Goal: Information Seeking & Learning: Learn about a topic

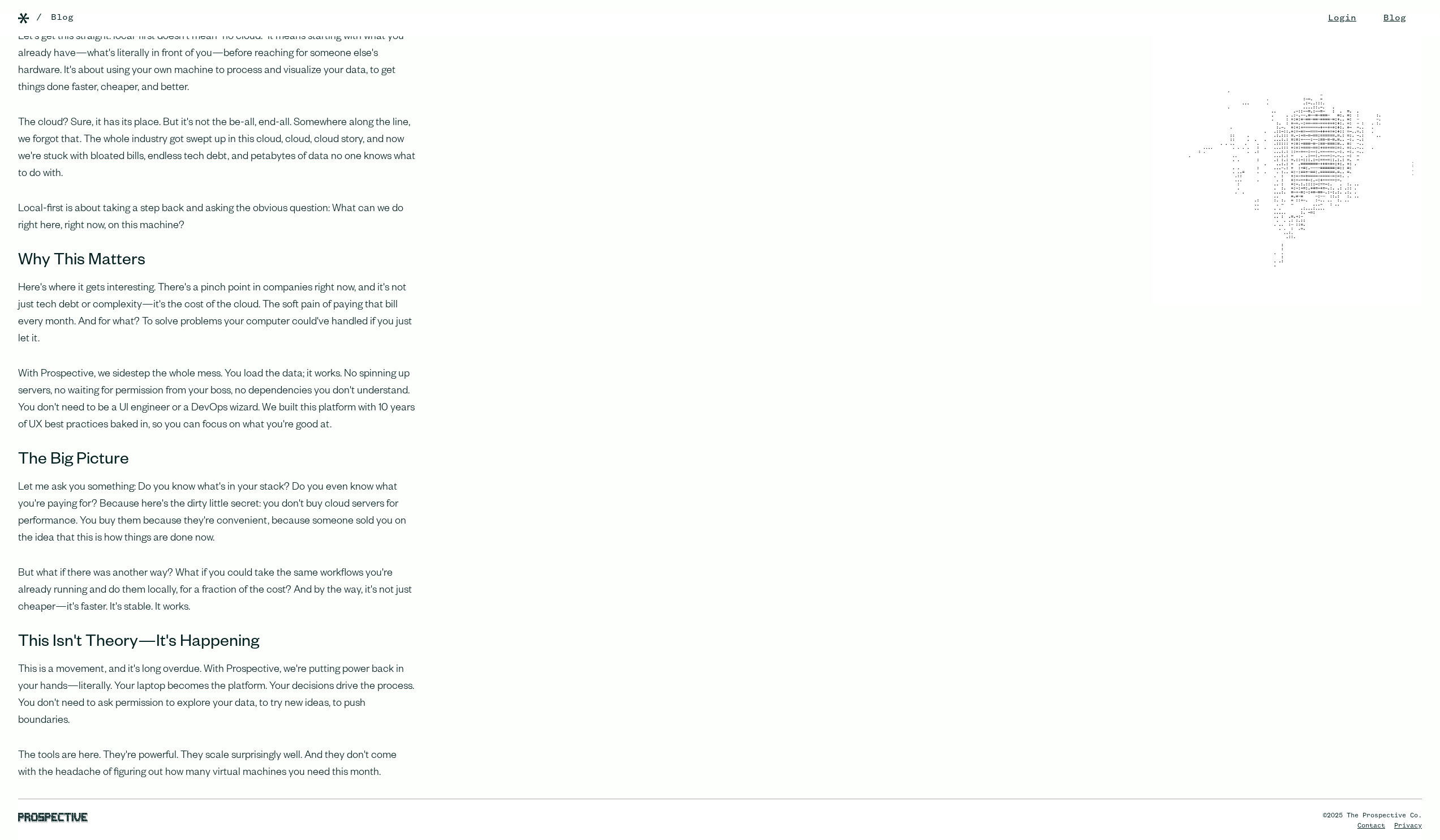
scroll to position [951, 0]
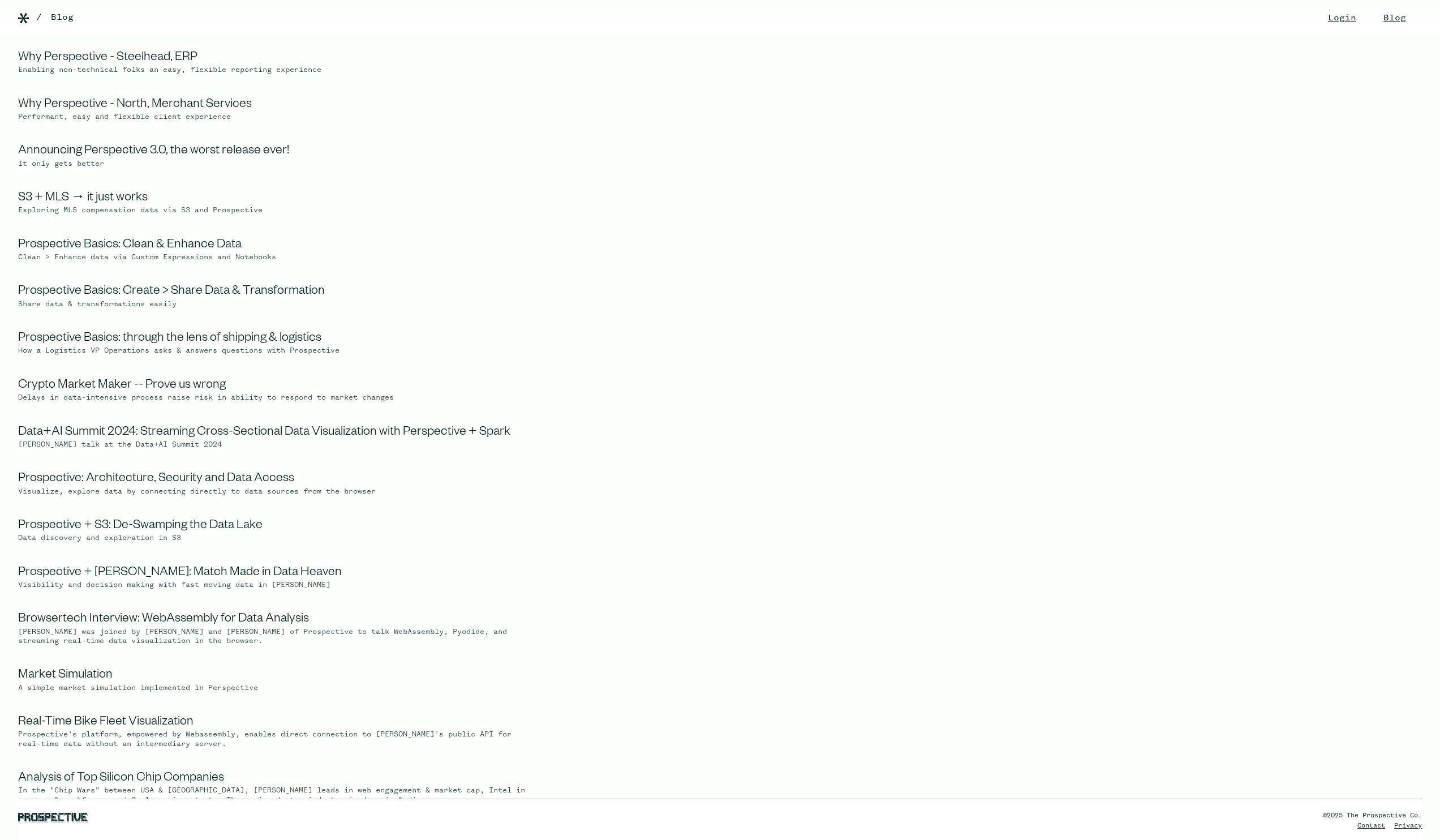
scroll to position [705, 0]
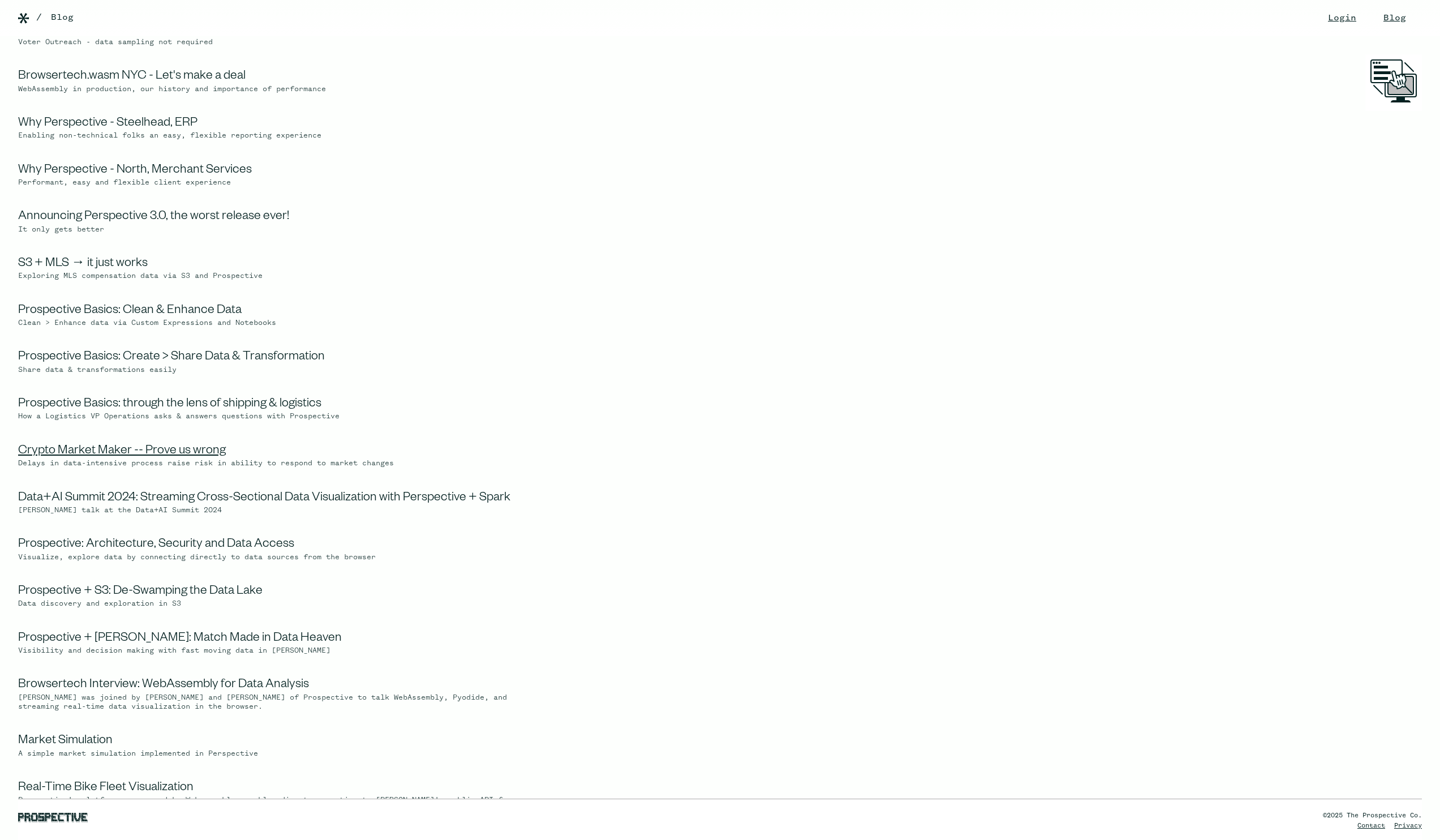
click at [93, 458] on link "Crypto Market Maker -- Prove us wrong" at bounding box center [122, 451] width 207 height 14
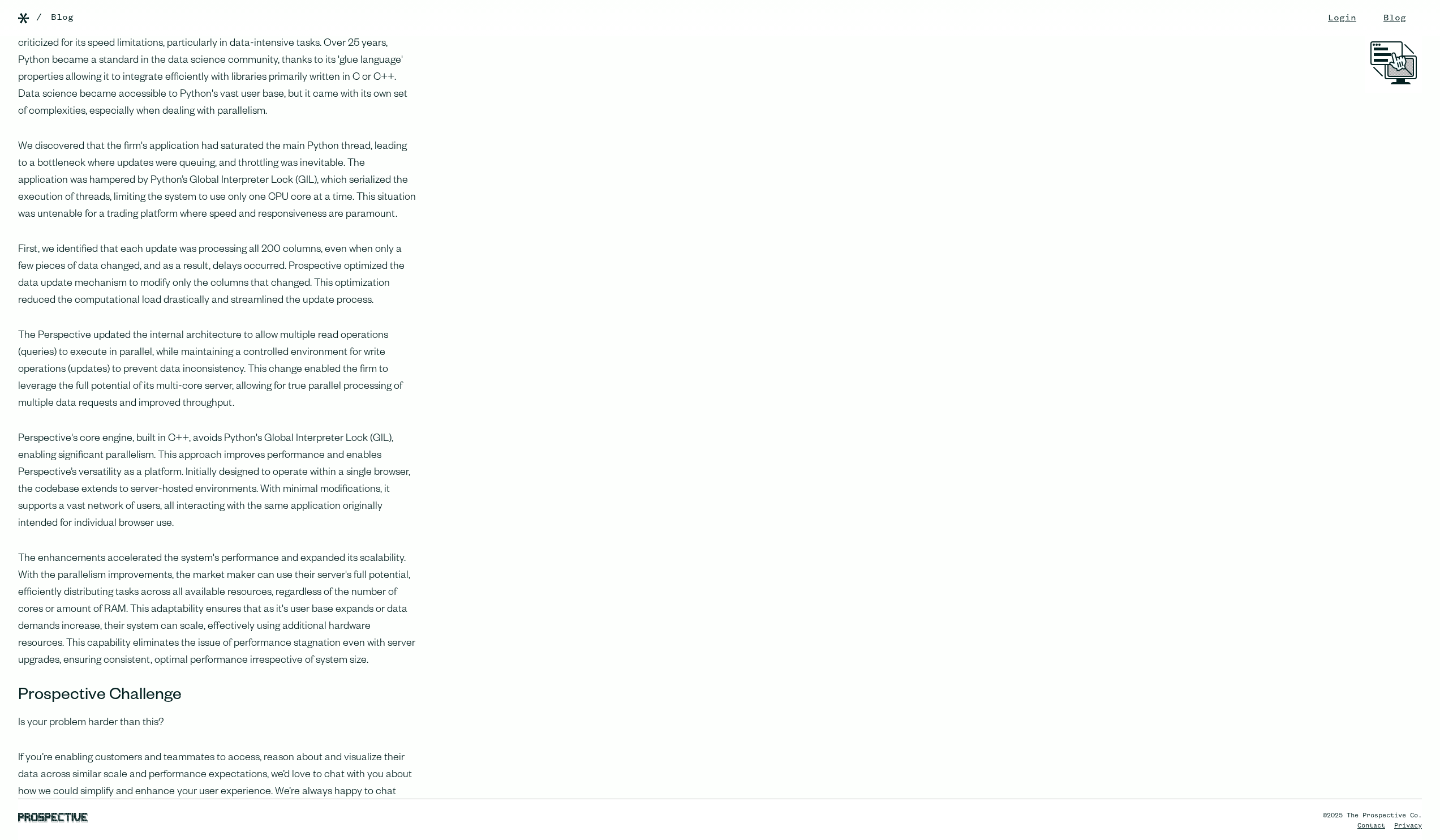
scroll to position [747, 0]
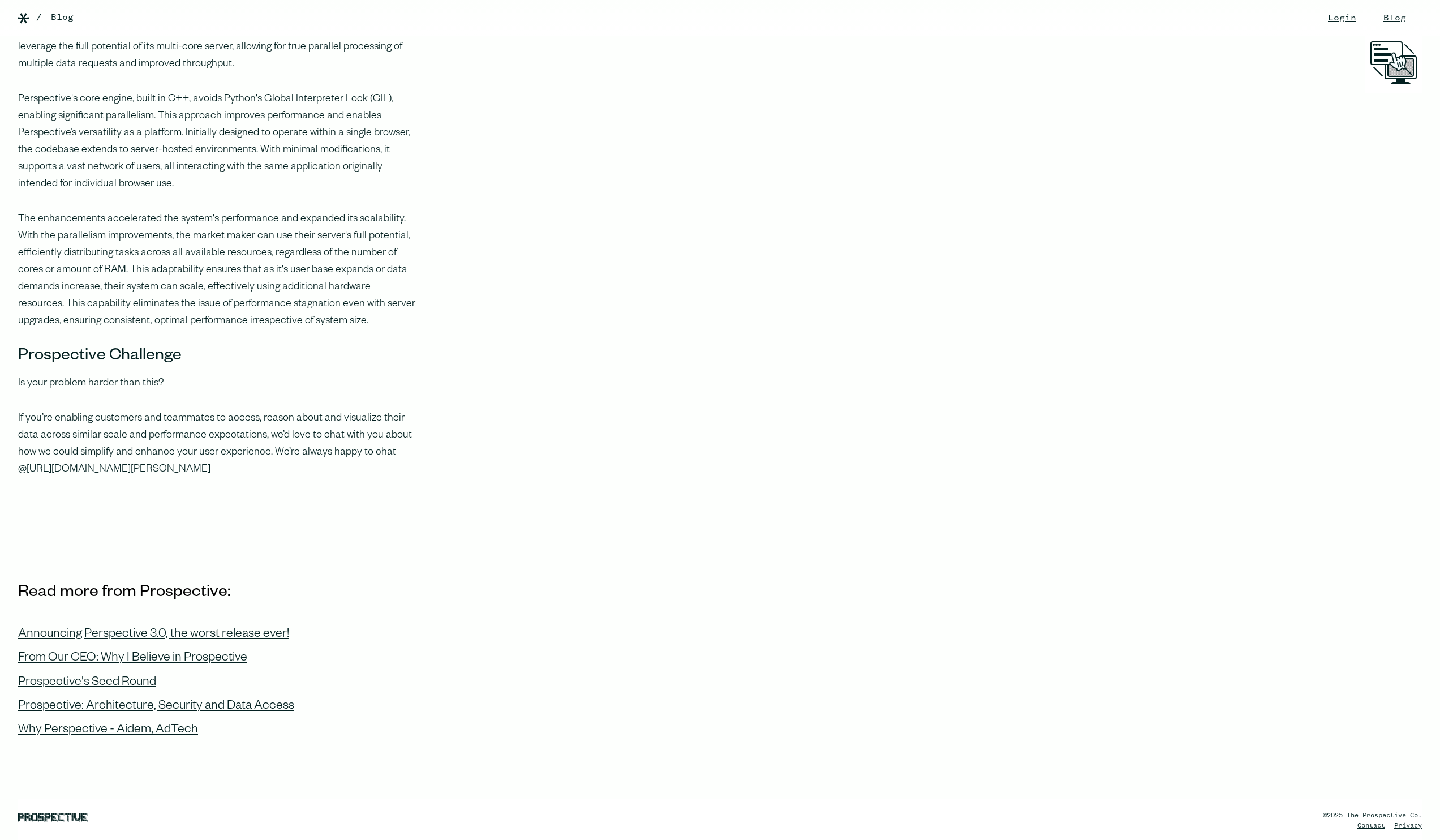
click at [94, 473] on link "https://prospective.co/meet-eric" at bounding box center [118, 470] width 184 height 12
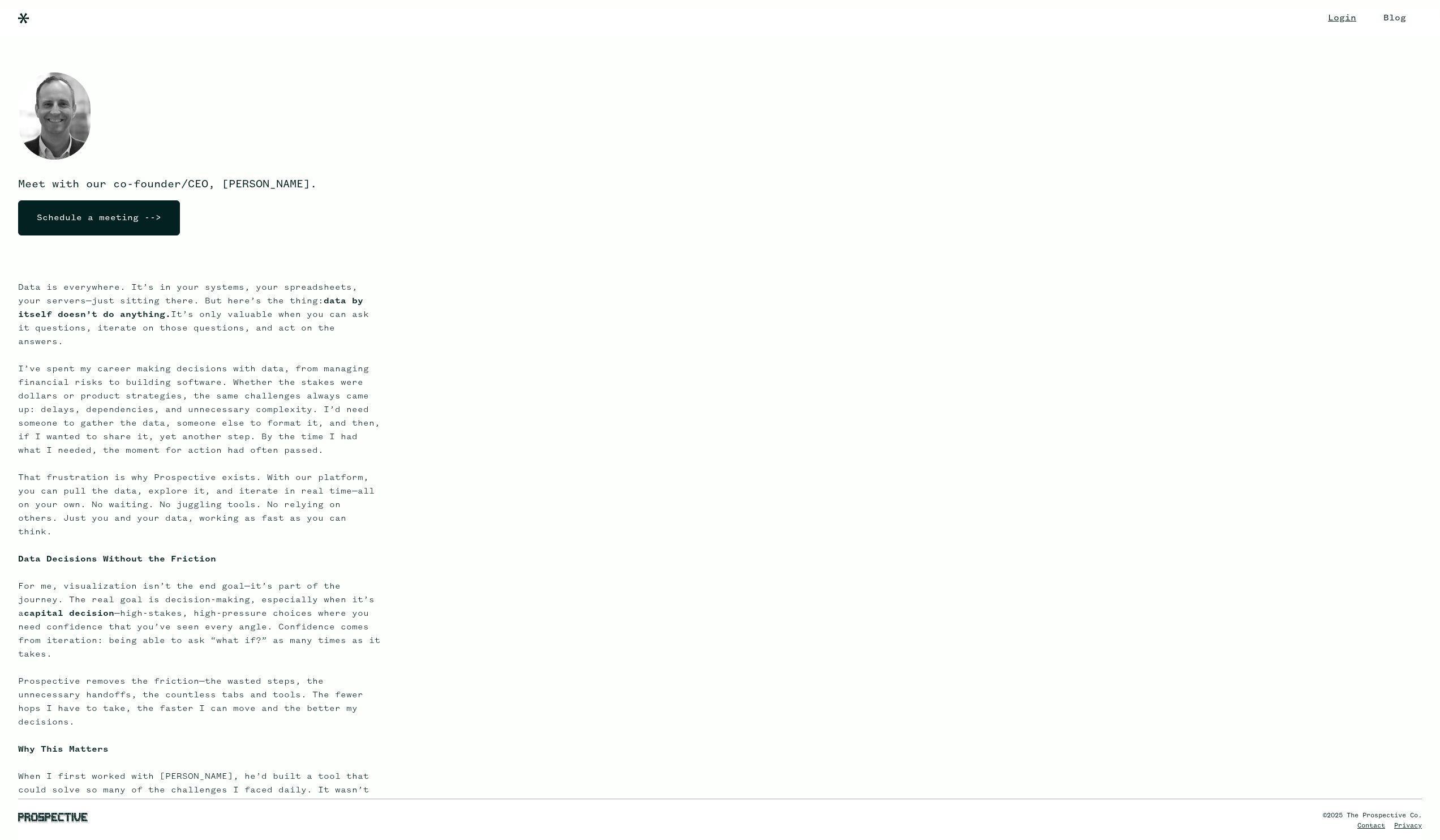
click at [1372, 16] on link "Blog" at bounding box center [1395, 18] width 45 height 36
